Goal: Task Accomplishment & Management: Complete application form

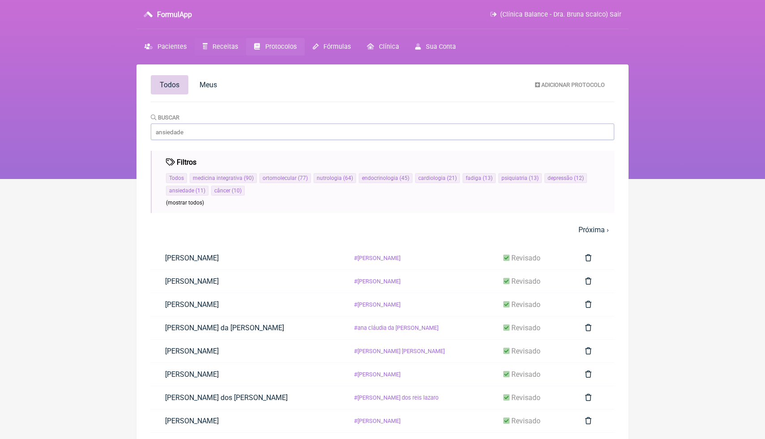
click at [222, 49] on span "Receitas" at bounding box center [226, 47] width 26 height 8
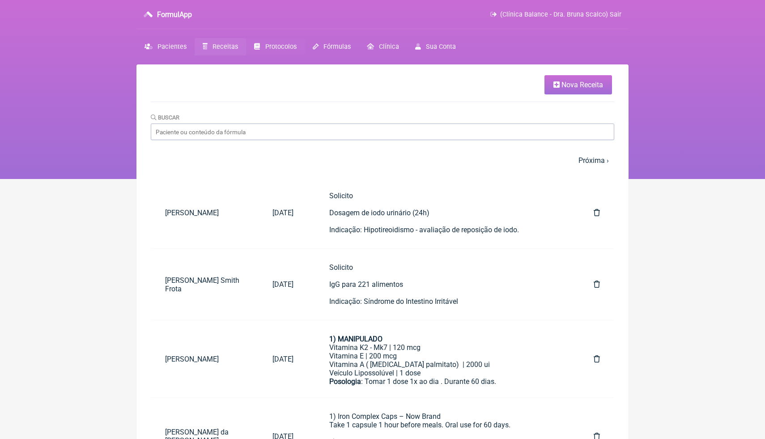
click at [287, 53] on link "Protocolos" at bounding box center [275, 46] width 58 height 17
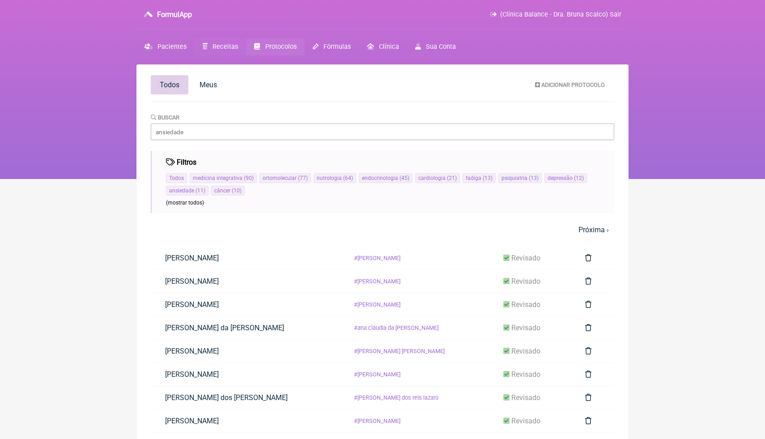
click at [226, 51] on link "Receitas" at bounding box center [220, 46] width 51 height 17
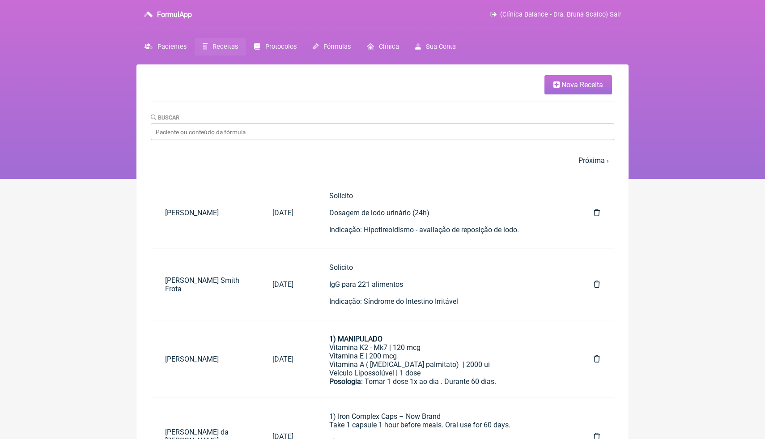
click at [683, 179] on html "FormulApp (Clínica Balance - Dra. Bruna Scalco) Sair [GEOGRAPHIC_DATA] Receitas…" at bounding box center [382, 89] width 765 height 179
click at [592, 89] on link "Nova Receita" at bounding box center [579, 84] width 68 height 19
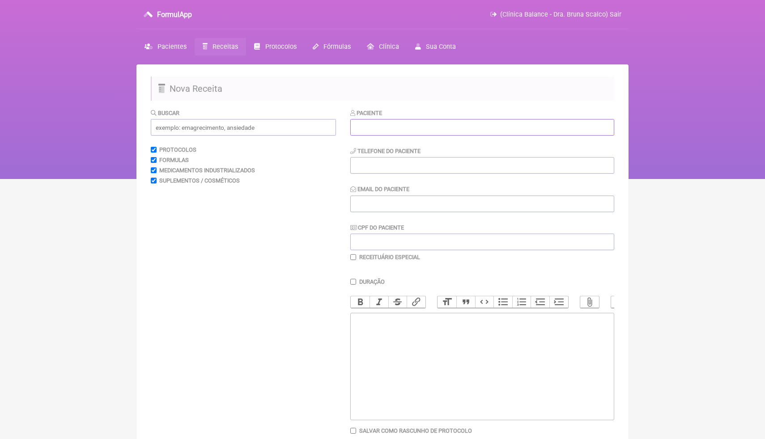
click at [515, 125] on input "text" at bounding box center [482, 127] width 264 height 17
click at [293, 45] on span "Protocolos" at bounding box center [280, 47] width 31 height 8
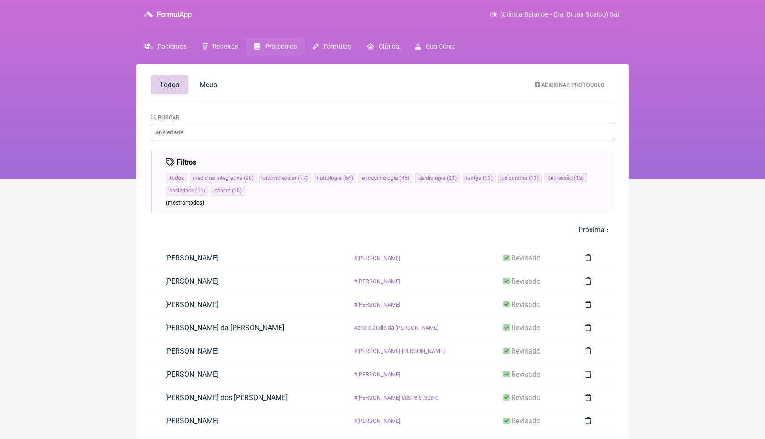
click at [436, 140] on main "Todos Meus Adicionar Protocolo [GEOGRAPHIC_DATA] Filtros Todos medicina integra…" at bounding box center [382, 305] width 492 height 483
click at [228, 50] on link "Receitas" at bounding box center [220, 46] width 51 height 17
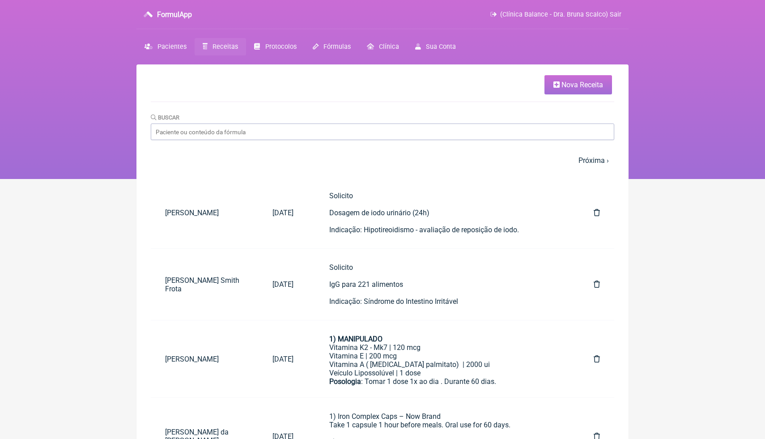
click at [214, 47] on span "Receitas" at bounding box center [226, 47] width 26 height 8
click at [570, 88] on span "Nova Receita" at bounding box center [583, 85] width 42 height 9
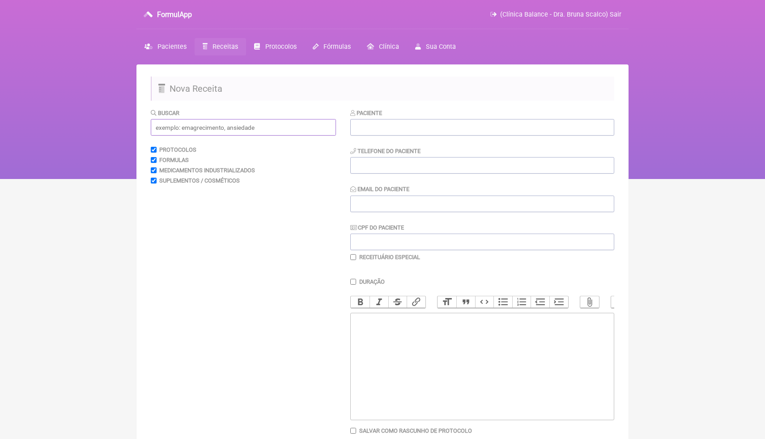
click at [305, 123] on input "text" at bounding box center [243, 127] width 185 height 17
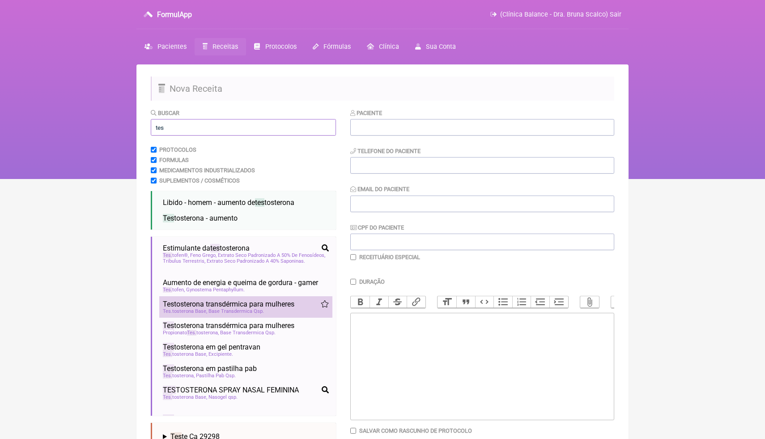
type input "tes"
click at [251, 314] on span "Base Transdermica Qsp" at bounding box center [235, 311] width 55 height 6
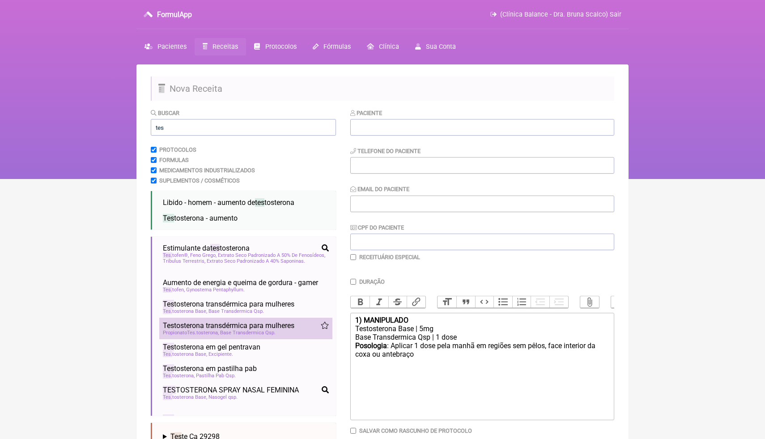
click at [246, 330] on span "Tes tosterona transdérmica para mulheres" at bounding box center [229, 325] width 132 height 9
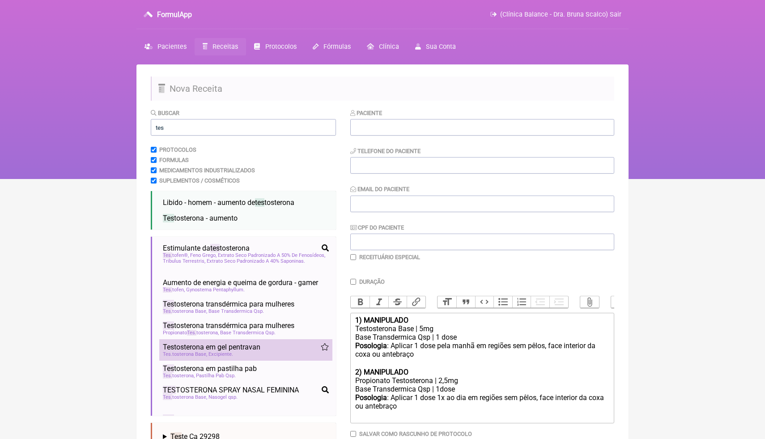
click at [243, 351] on span "Tes tosterona em gel pentravan" at bounding box center [212, 347] width 98 height 9
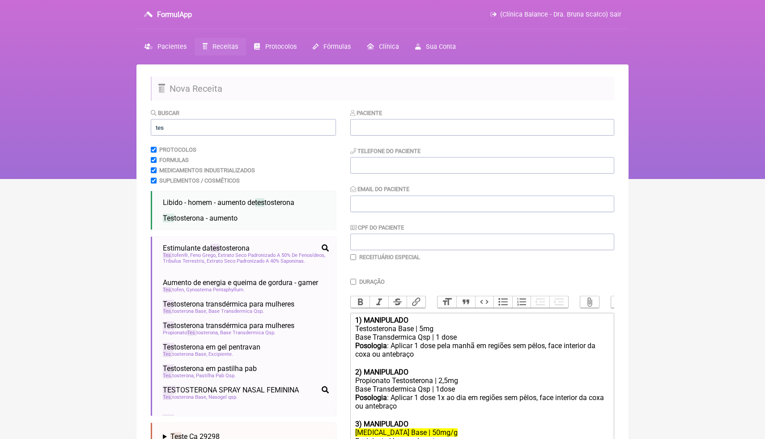
click at [468, 424] on div "3) MANIPULADO" at bounding box center [482, 424] width 254 height 9
type trix-editor "<div><strong>1) MANIPULADO</strong></div><div>[MEDICAL_DATA] Base | 5mg</div><d…"
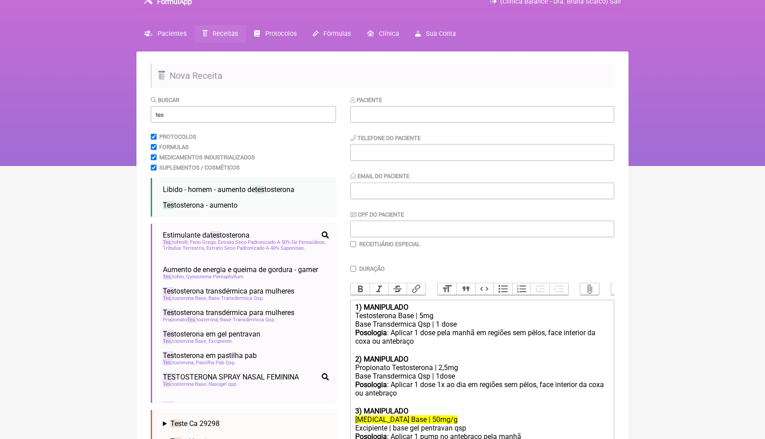
scroll to position [21, 0]
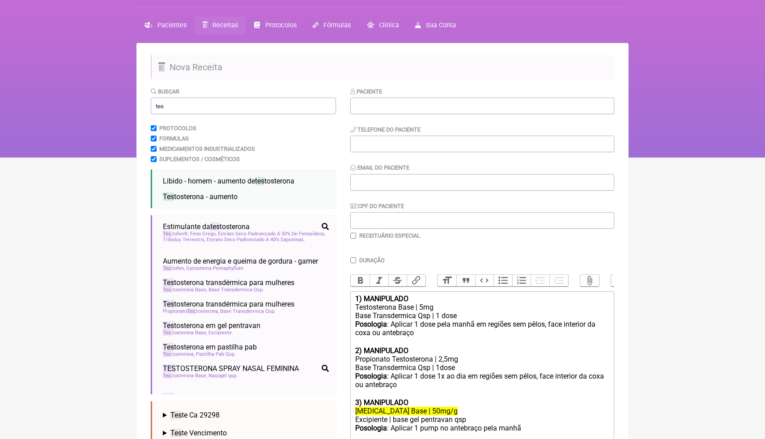
click at [440, 408] on del "[MEDICAL_DATA] Base | 50mg/g" at bounding box center [406, 411] width 102 height 9
click at [452, 410] on div "[MEDICAL_DATA] Base | 50mg/g" at bounding box center [482, 411] width 254 height 9
drag, startPoint x: 452, startPoint y: 412, endPoint x: 353, endPoint y: 408, distance: 99.8
click at [353, 409] on trix-editor "1) MANIPULADO [MEDICAL_DATA] Base | 5mg Base Transdermica Qsp | 1 dose Posologi…" at bounding box center [482, 368] width 264 height 154
click at [468, 398] on div "3) MANIPULADO" at bounding box center [482, 402] width 254 height 9
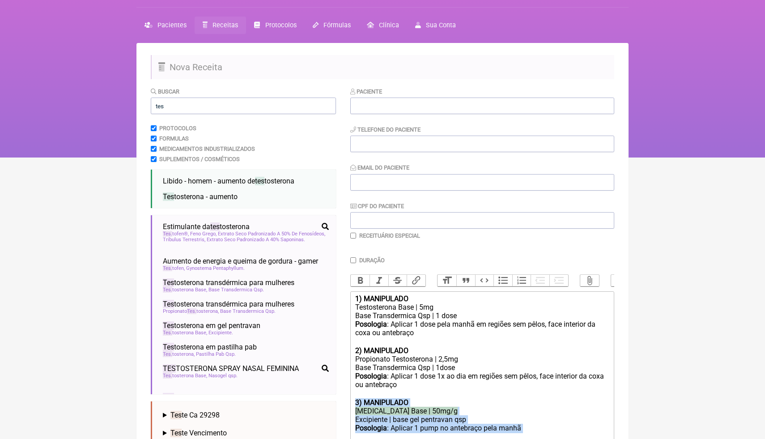
drag, startPoint x: 530, startPoint y: 430, endPoint x: 350, endPoint y: 403, distance: 182.3
click at [350, 403] on form "Buscar tes Protocolos Formulas Medicamentos Industrializados Suplementos / Cosm…" at bounding box center [383, 290] width 464 height 407
copy trix-editor "3) MANIPULADO [MEDICAL_DATA] Base | 50mg/g Excipiente | base gel pentravan qsp …"
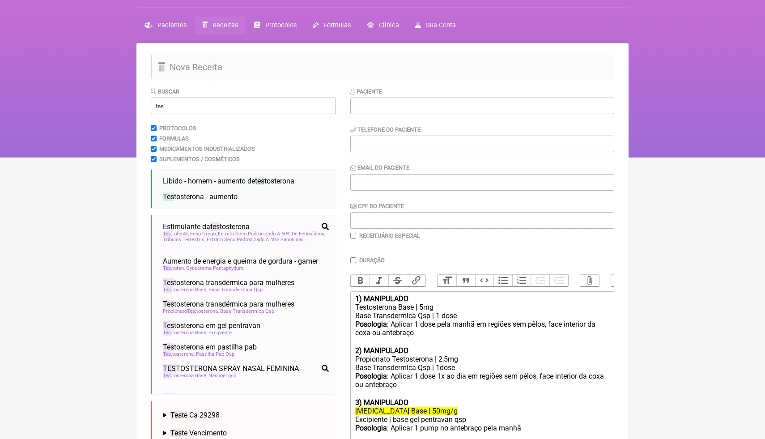
click at [653, 157] on html "FormulApp (Clínica Balance - Dra. Bruna Scalco) Sair [GEOGRAPHIC_DATA] Receitas…" at bounding box center [382, 68] width 765 height 179
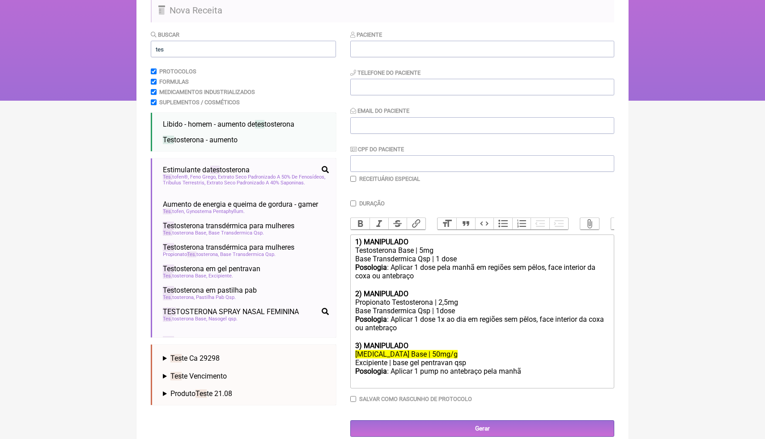
scroll to position [87, 0]
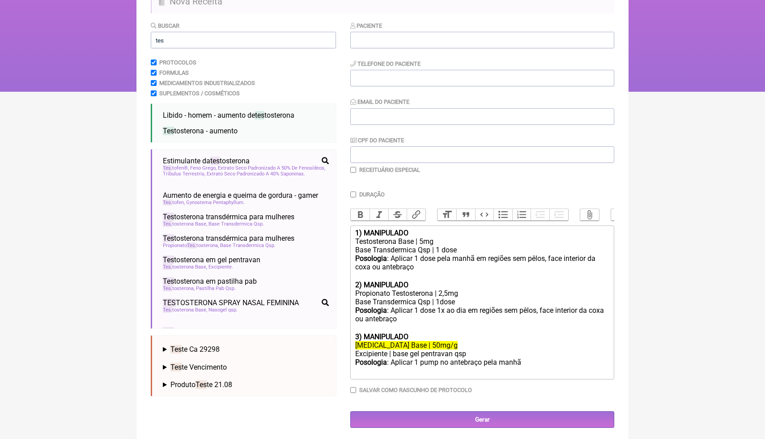
click at [498, 325] on div "Posologia : Aplicar 1 dose 1x ao dia em regiões sem pêlos, face interior da cox…" at bounding box center [482, 319] width 254 height 26
click at [690, 92] on html "FormulApp (Clínica Balance - Dra. Bruna Scalco) Sair [GEOGRAPHIC_DATA] Receitas…" at bounding box center [382, 2] width 765 height 179
